Goal: Transaction & Acquisition: Purchase product/service

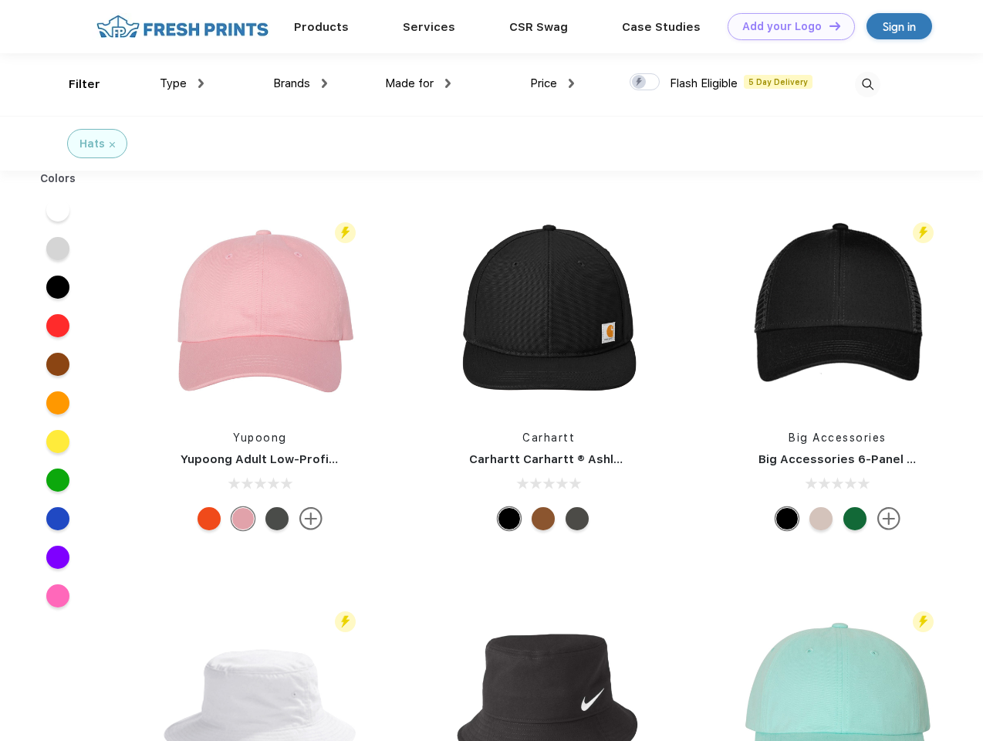
scroll to position [1, 0]
click at [786, 26] on link "Add your Logo Design Tool" at bounding box center [791, 26] width 127 height 27
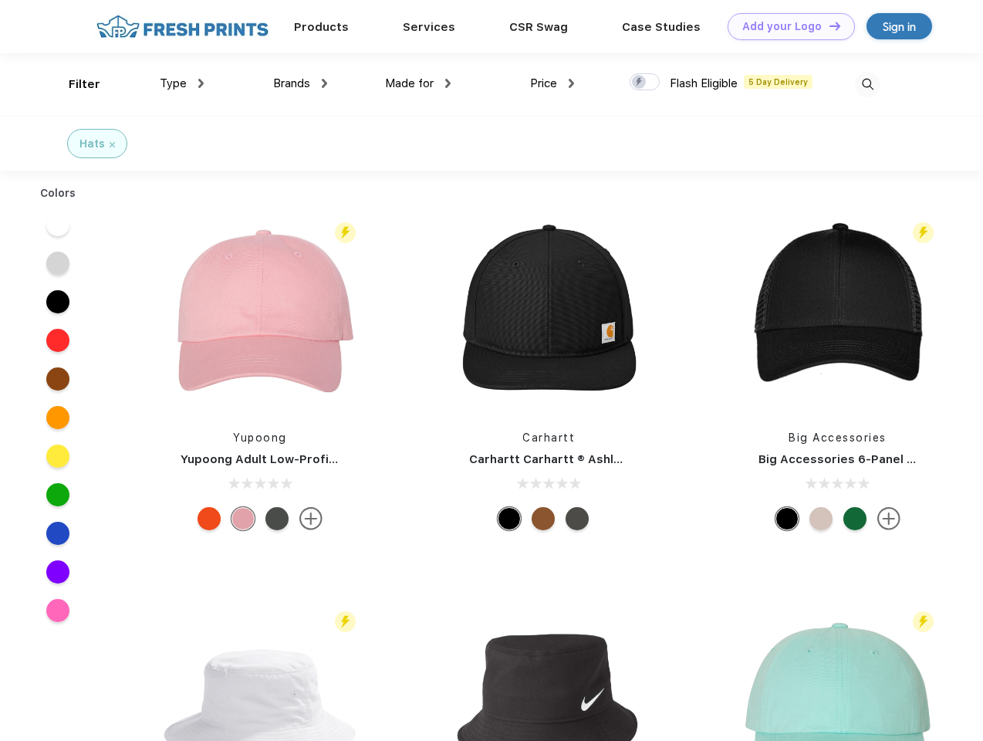
click at [0, 0] on div "Design Tool" at bounding box center [0, 0] width 0 height 0
click at [828, 25] on link "Add your Logo Design Tool" at bounding box center [791, 26] width 127 height 27
click at [74, 84] on div "Filter" at bounding box center [85, 85] width 32 height 18
click at [182, 83] on span "Type" at bounding box center [173, 83] width 27 height 14
click at [300, 83] on span "Brands" at bounding box center [291, 83] width 37 height 14
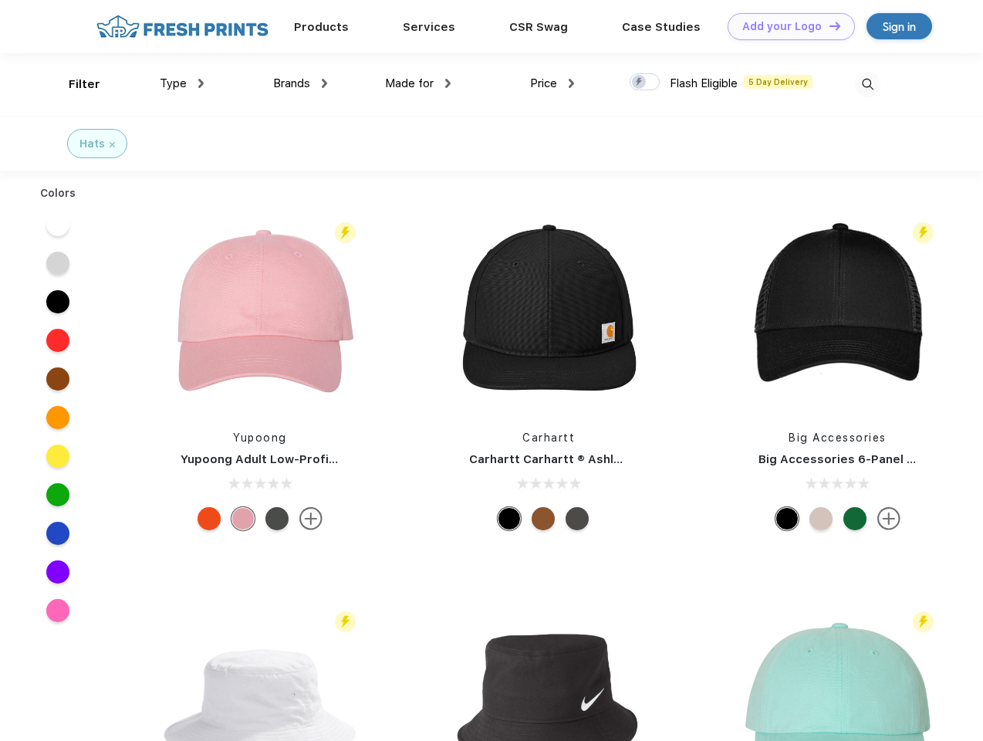
click at [418, 83] on span "Made for" at bounding box center [409, 83] width 49 height 14
click at [553, 83] on span "Price" at bounding box center [543, 83] width 27 height 14
click at [645, 83] on div at bounding box center [645, 81] width 30 height 17
click at [640, 83] on input "checkbox" at bounding box center [635, 78] width 10 height 10
click at [867, 84] on img at bounding box center [867, 84] width 25 height 25
